Goal: Task Accomplishment & Management: Manage account settings

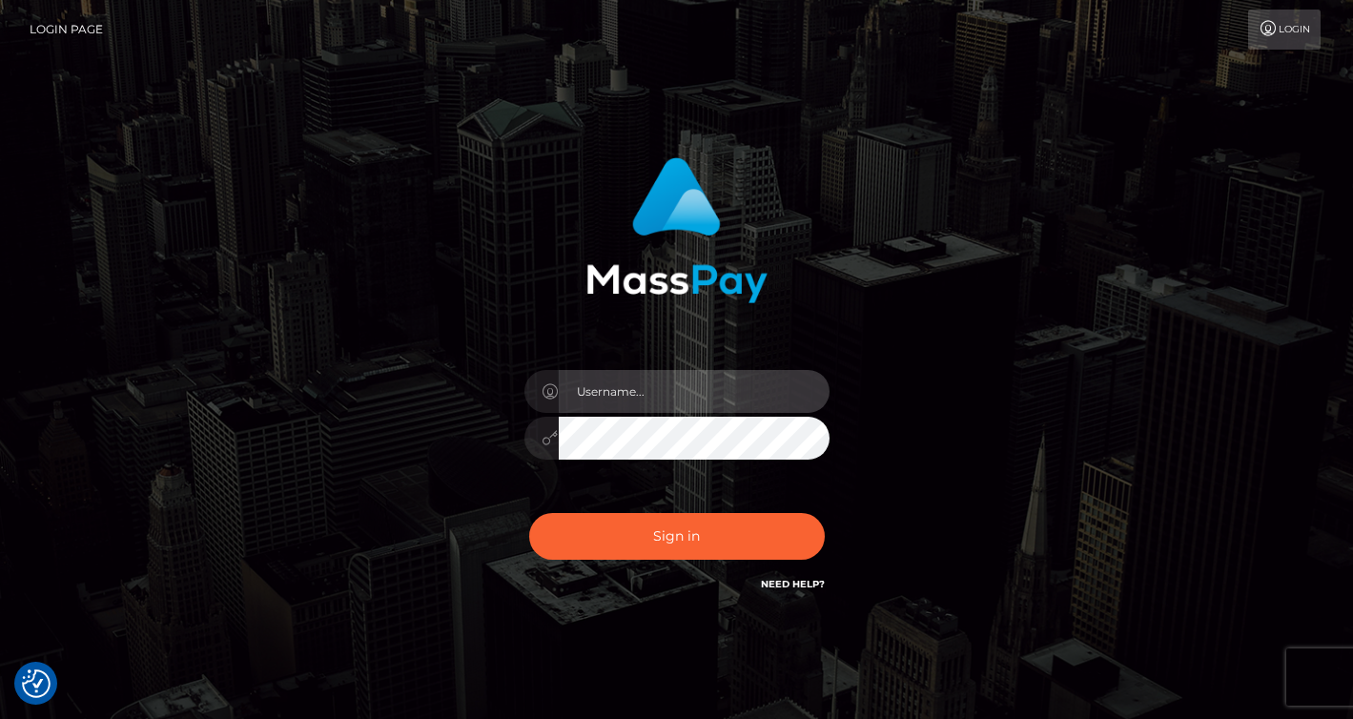
click at [686, 393] on input "text" at bounding box center [694, 391] width 271 height 43
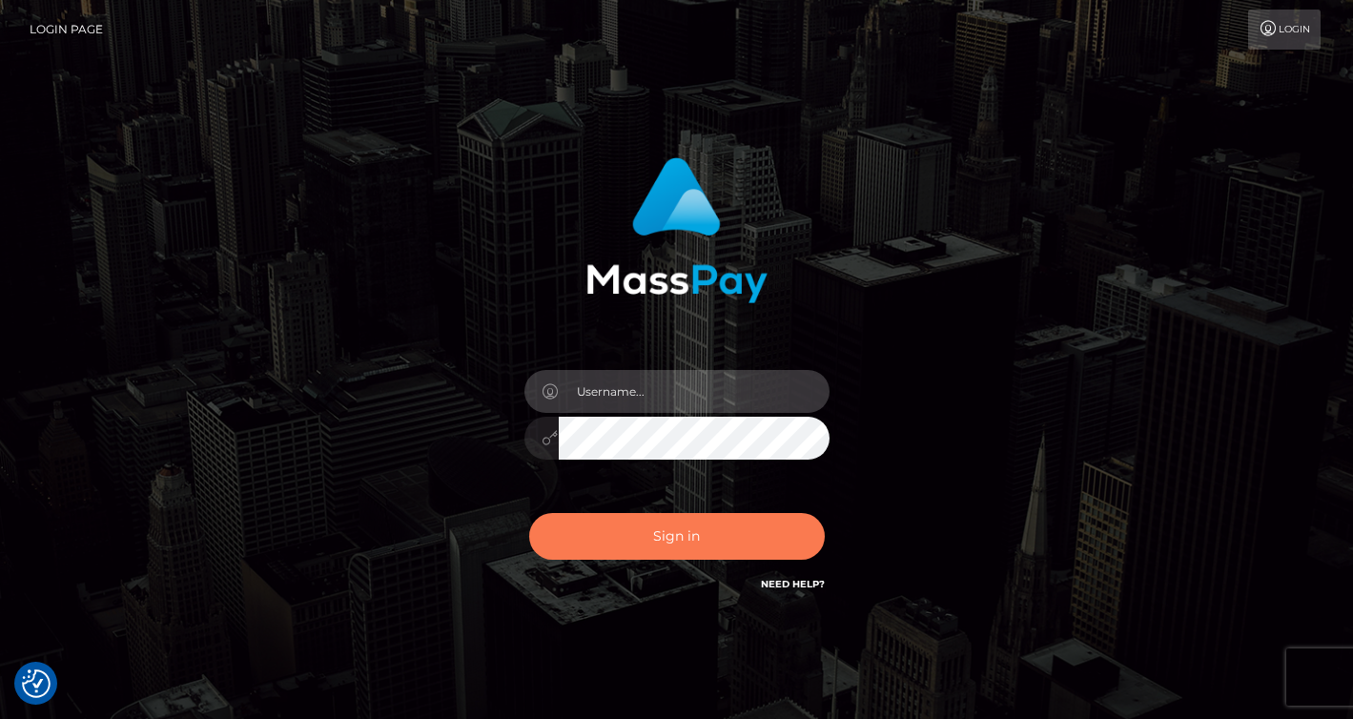
type input "[EMAIL_ADDRESS][DOMAIN_NAME]"
click at [658, 533] on button "Sign in" at bounding box center [677, 536] width 296 height 47
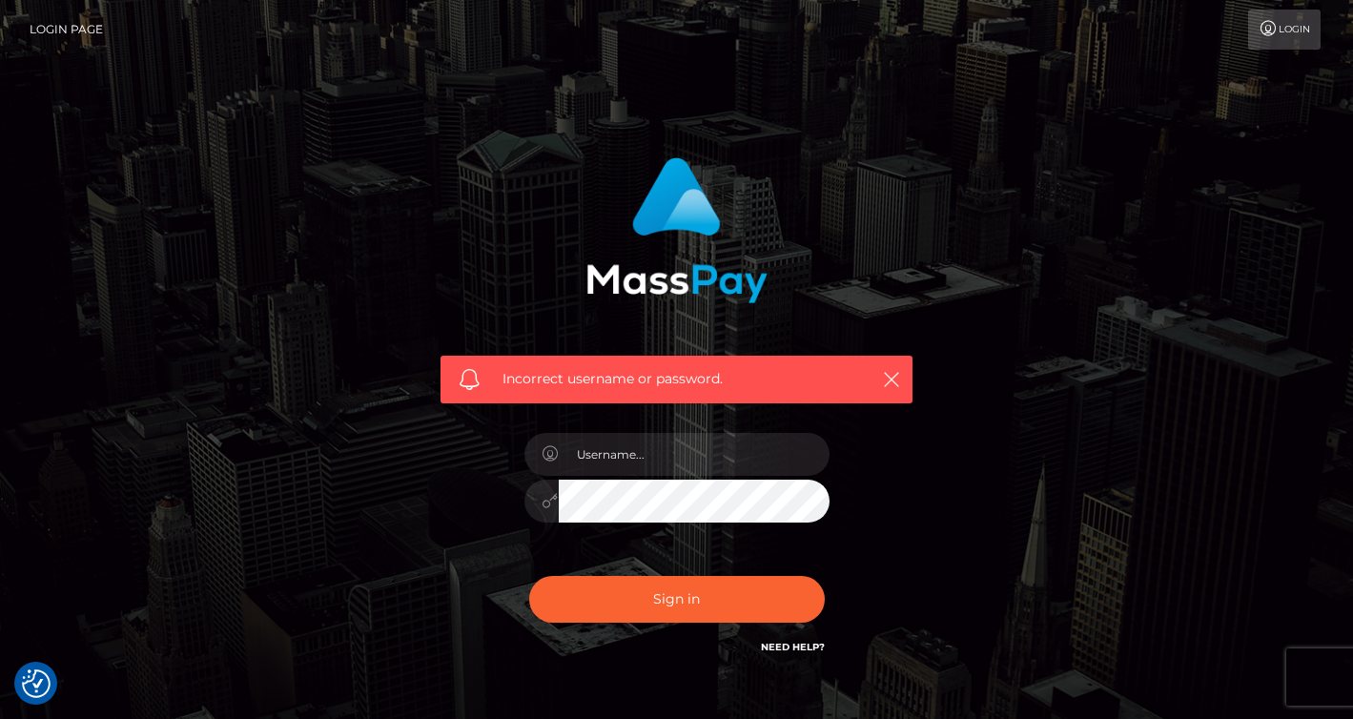
checkbox input "true"
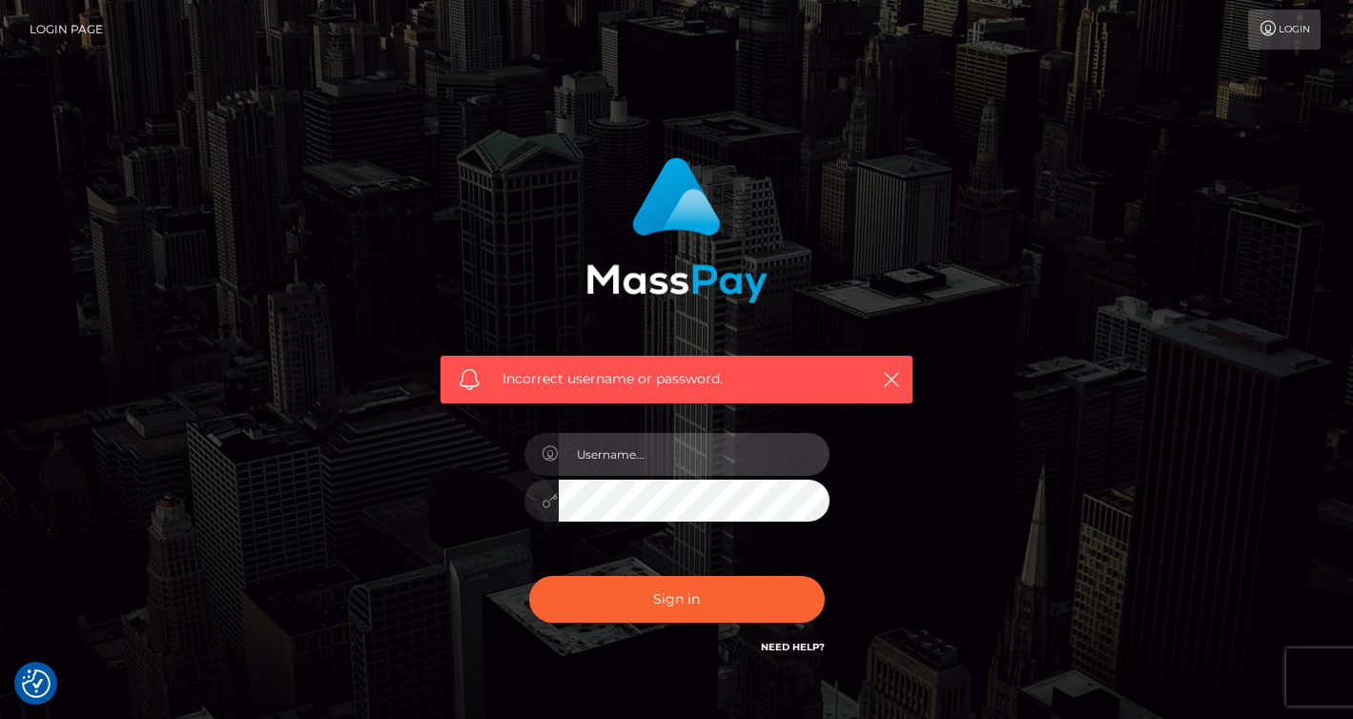
click at [585, 447] on input "text" at bounding box center [694, 454] width 271 height 43
type input "naohly@hotmail.com"
click at [797, 644] on link "Need Help?" at bounding box center [793, 647] width 64 height 12
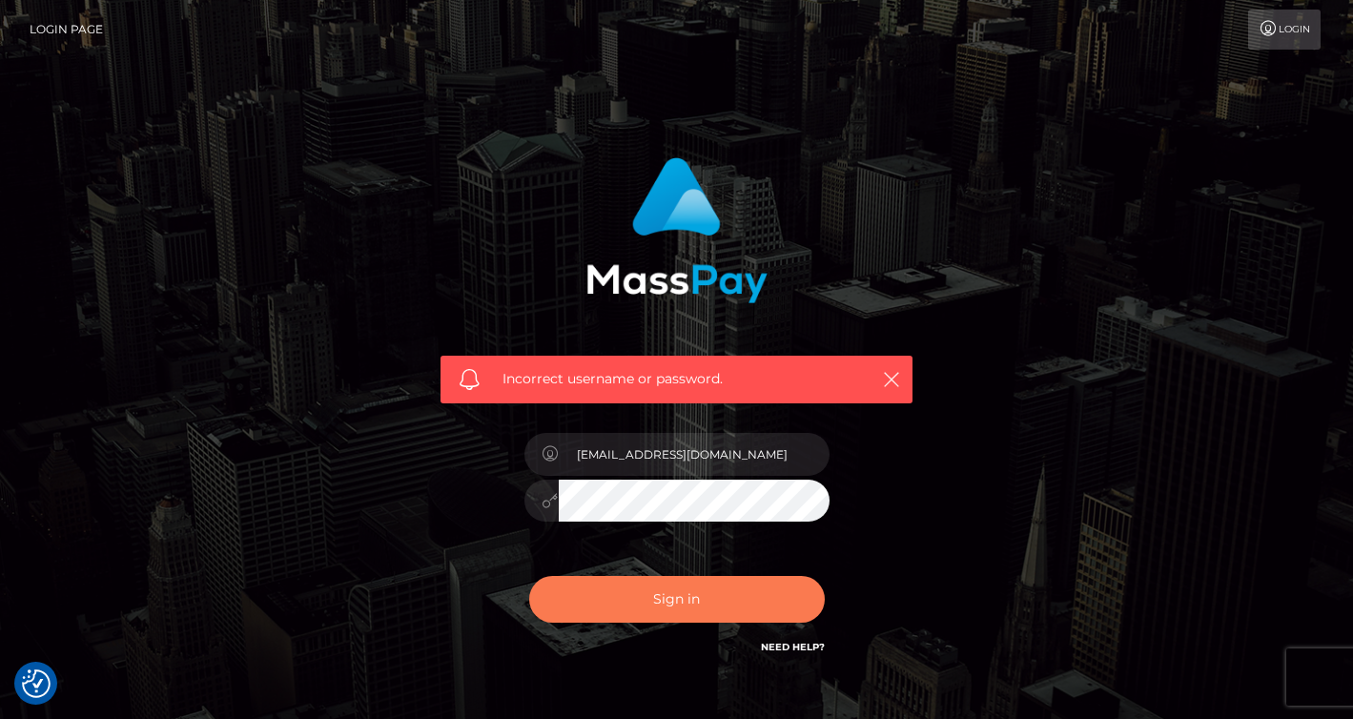
scroll to position [115, 0]
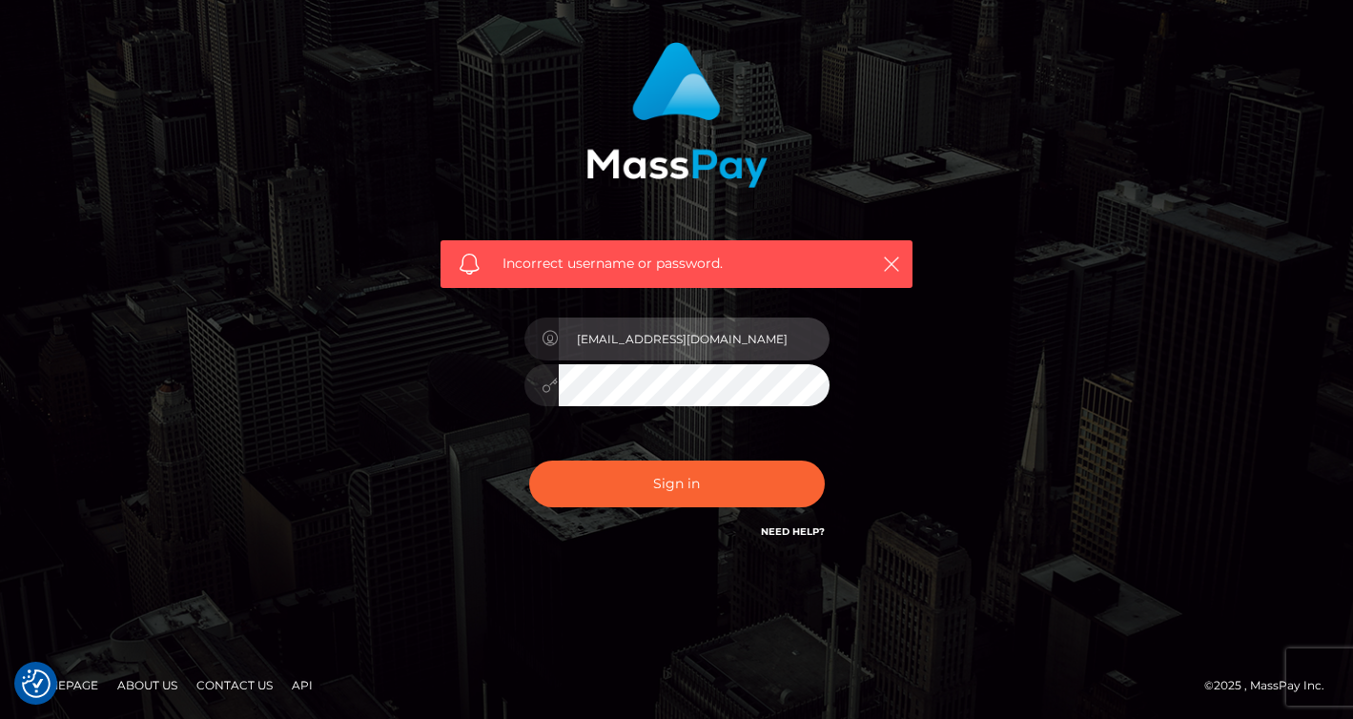
click at [633, 358] on input "naohly@hotmail.com" at bounding box center [694, 338] width 271 height 43
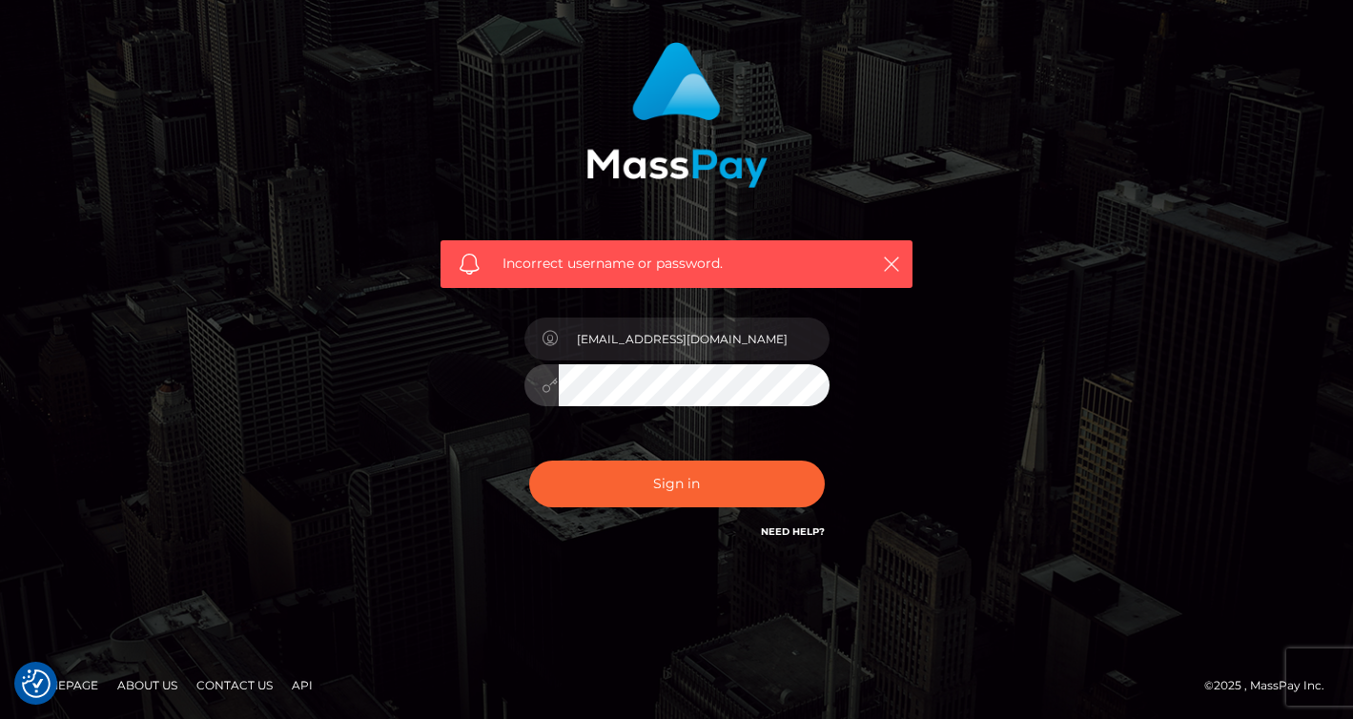
click at [358, 355] on div "Incorrect username or password. naohly@hotmail.com" at bounding box center [676, 302] width 1087 height 548
click at [529, 460] on button "Sign in" at bounding box center [677, 483] width 296 height 47
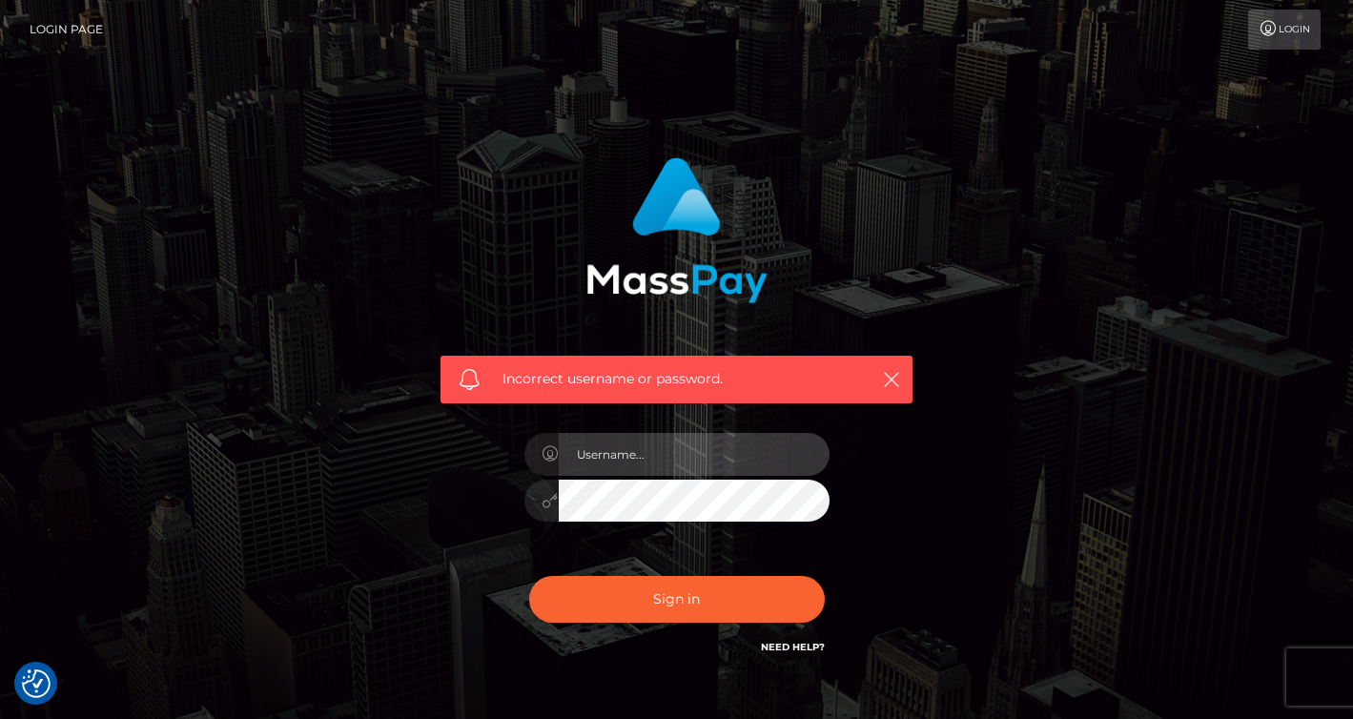
click at [636, 454] on input "text" at bounding box center [694, 454] width 271 height 43
type input "[EMAIL_ADDRESS][DOMAIN_NAME]"
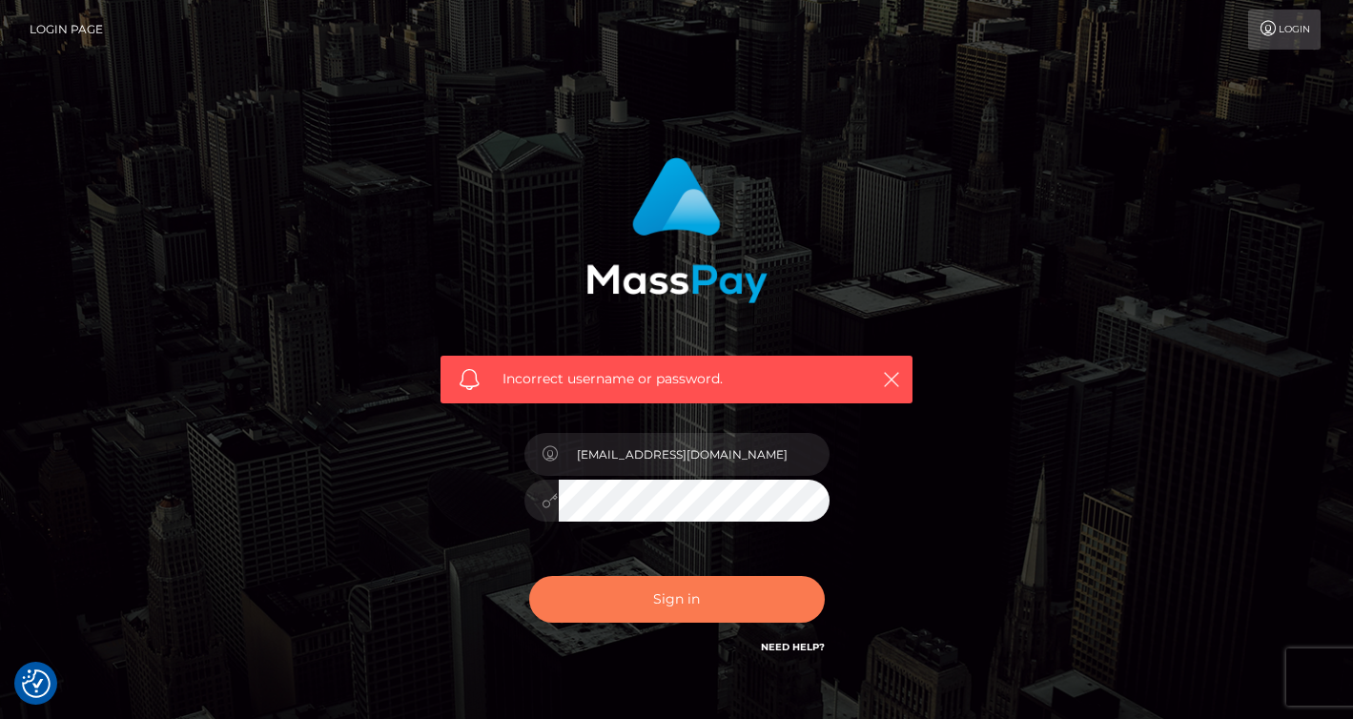
click at [547, 585] on button "Sign in" at bounding box center [677, 599] width 296 height 47
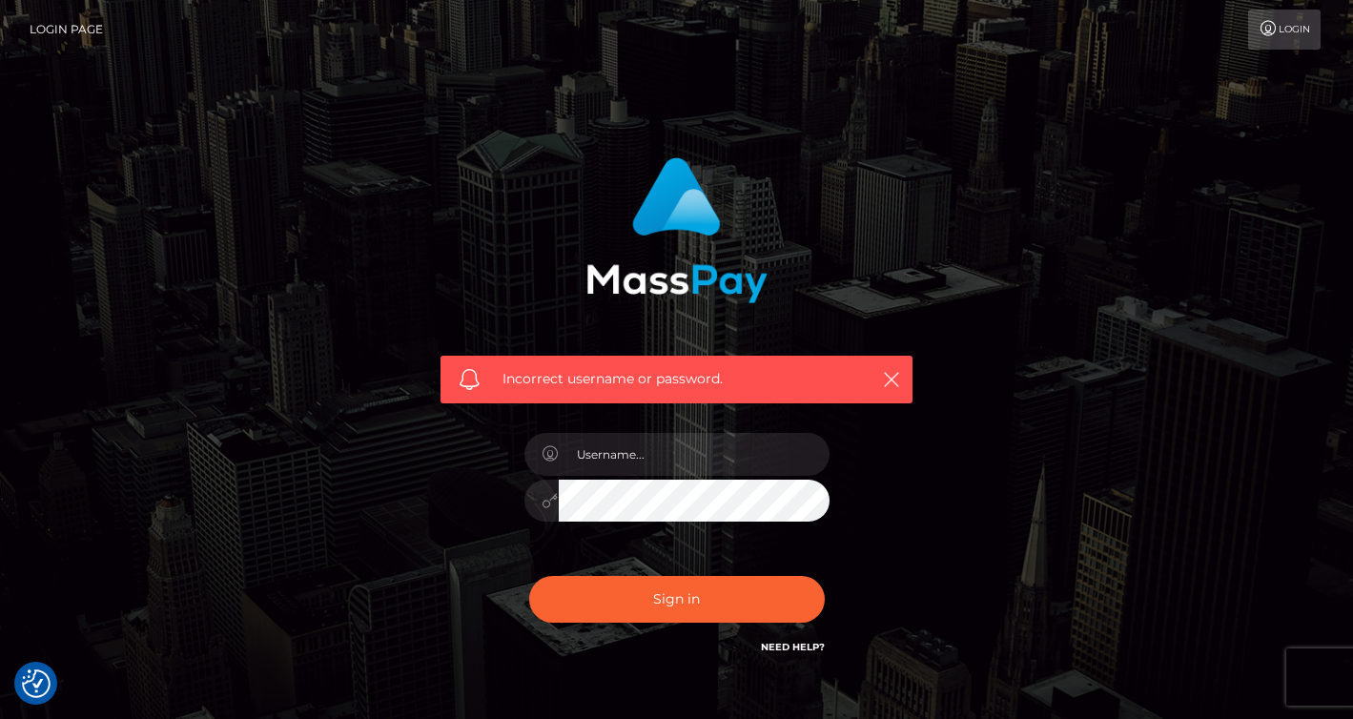
click at [524, 360] on div "Incorrect username or password." at bounding box center [676, 380] width 472 height 48
click at [85, 31] on link "Login Page" at bounding box center [66, 30] width 73 height 40
